Goal: Navigation & Orientation: Go to known website

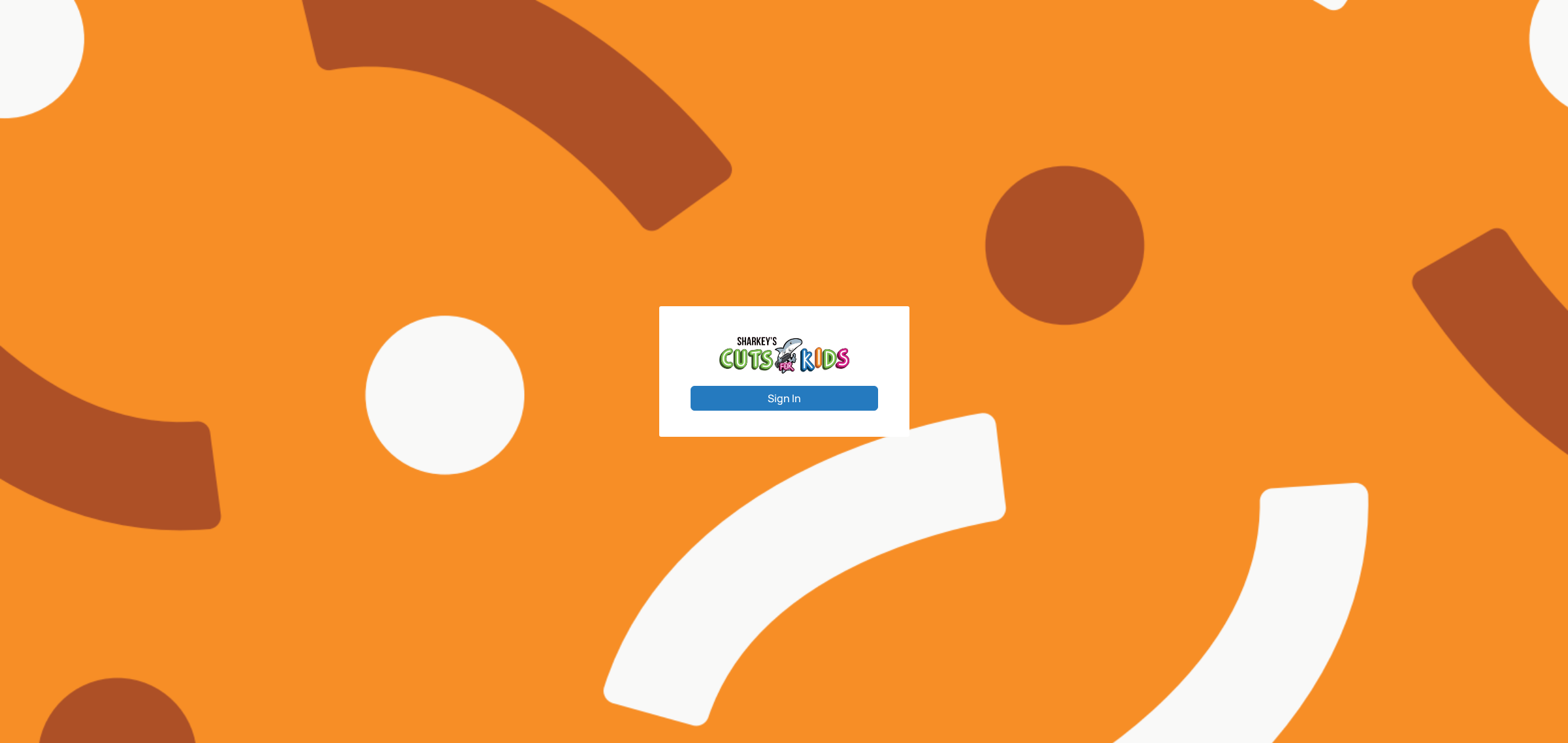
click at [792, 392] on button "Sign In" at bounding box center [784, 399] width 187 height 25
